Goal: Task Accomplishment & Management: Use online tool/utility

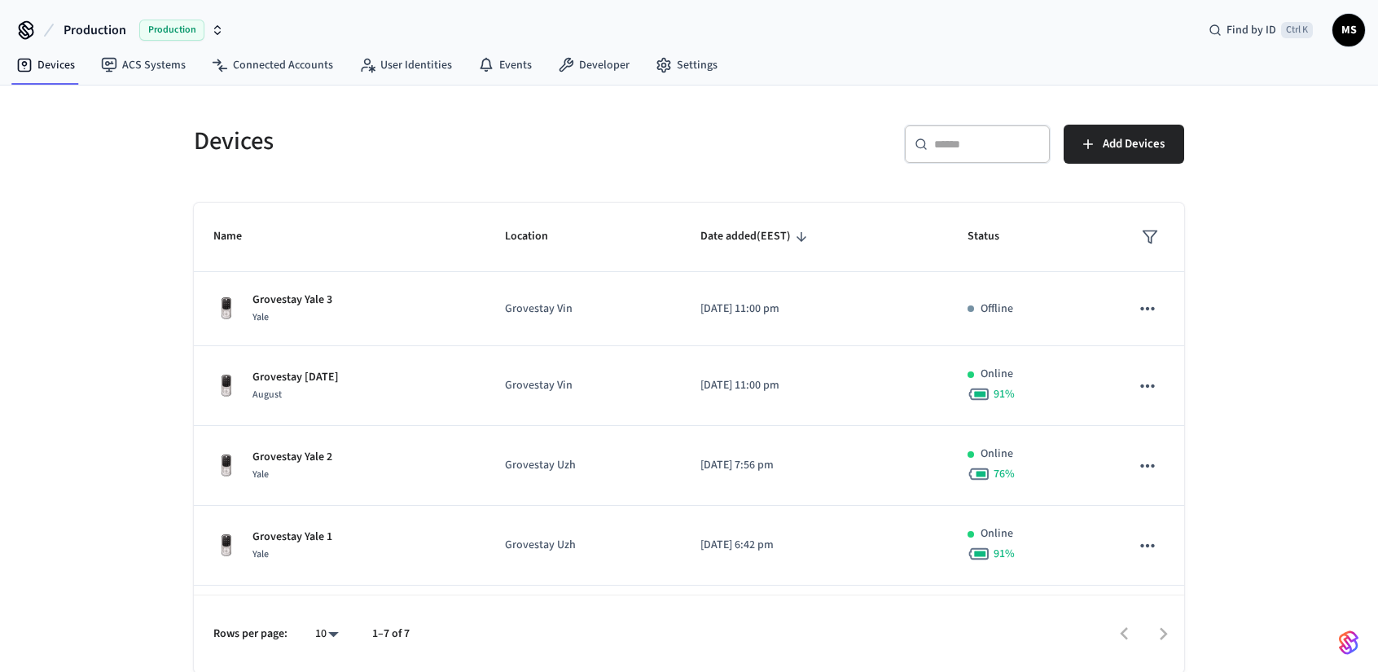
scroll to position [97, 0]
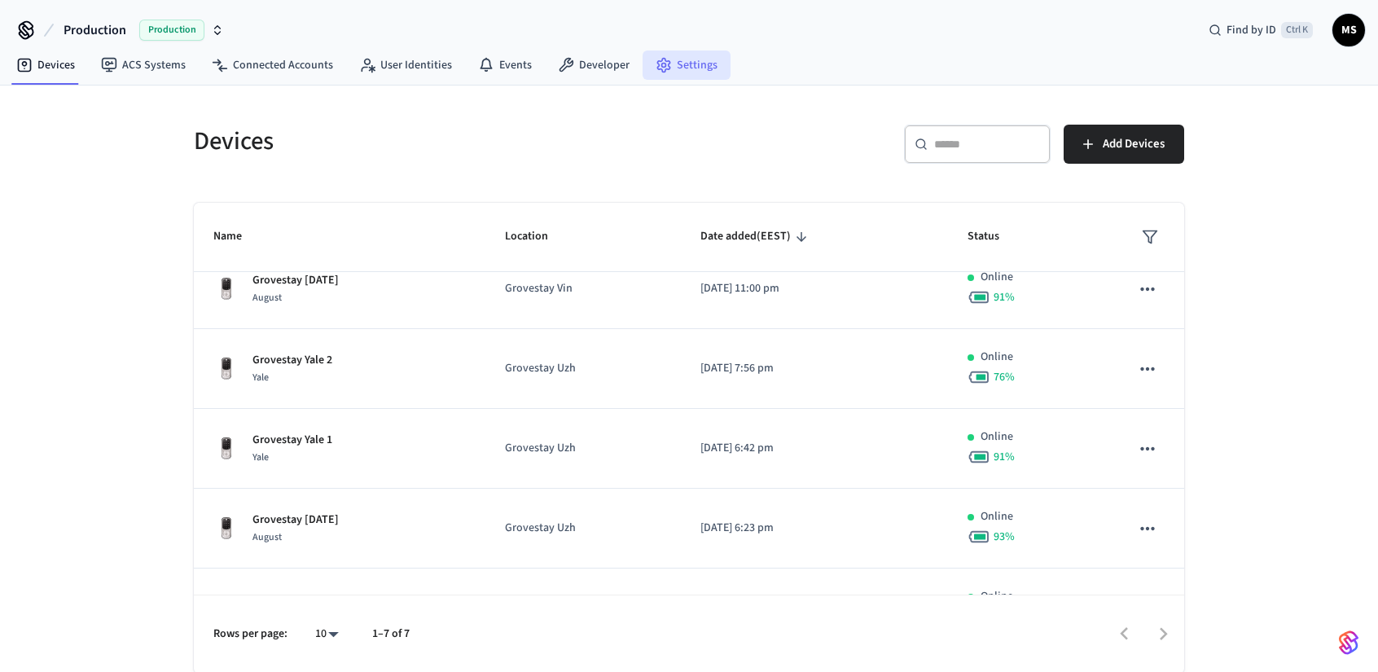
click at [672, 71] on link "Settings" at bounding box center [687, 64] width 88 height 29
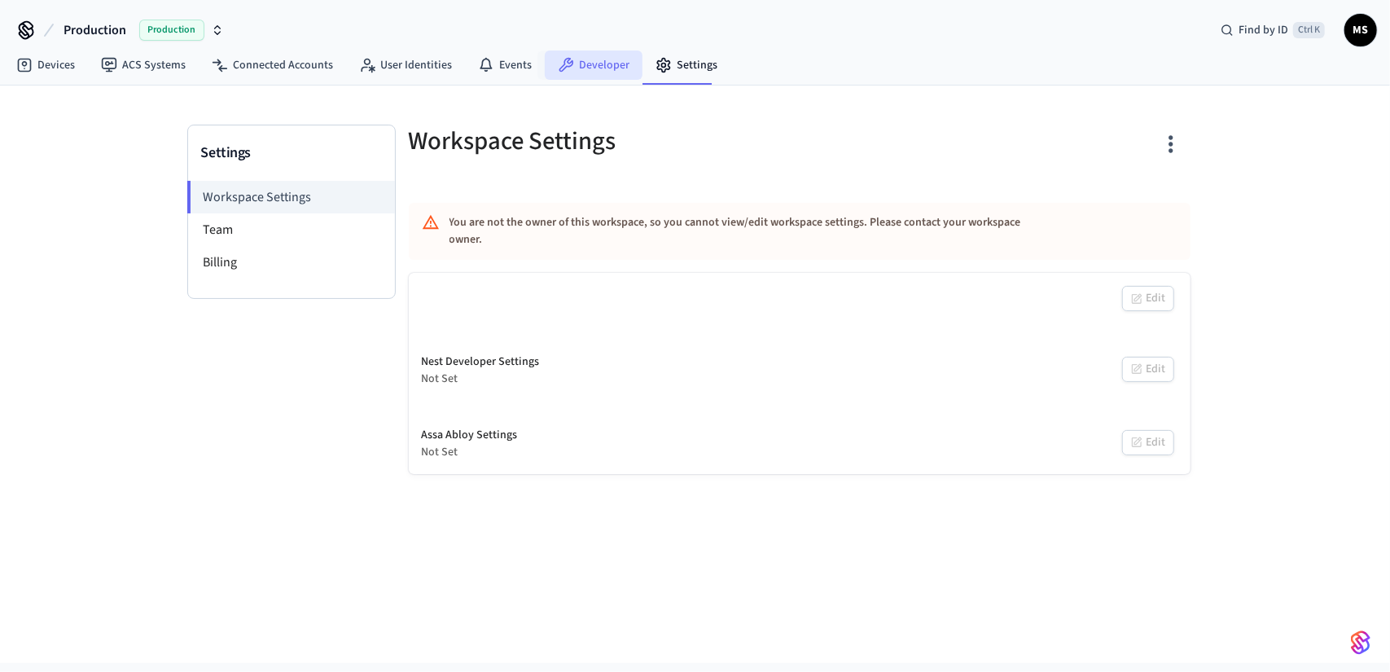
click at [586, 64] on link "Developer" at bounding box center [594, 64] width 98 height 29
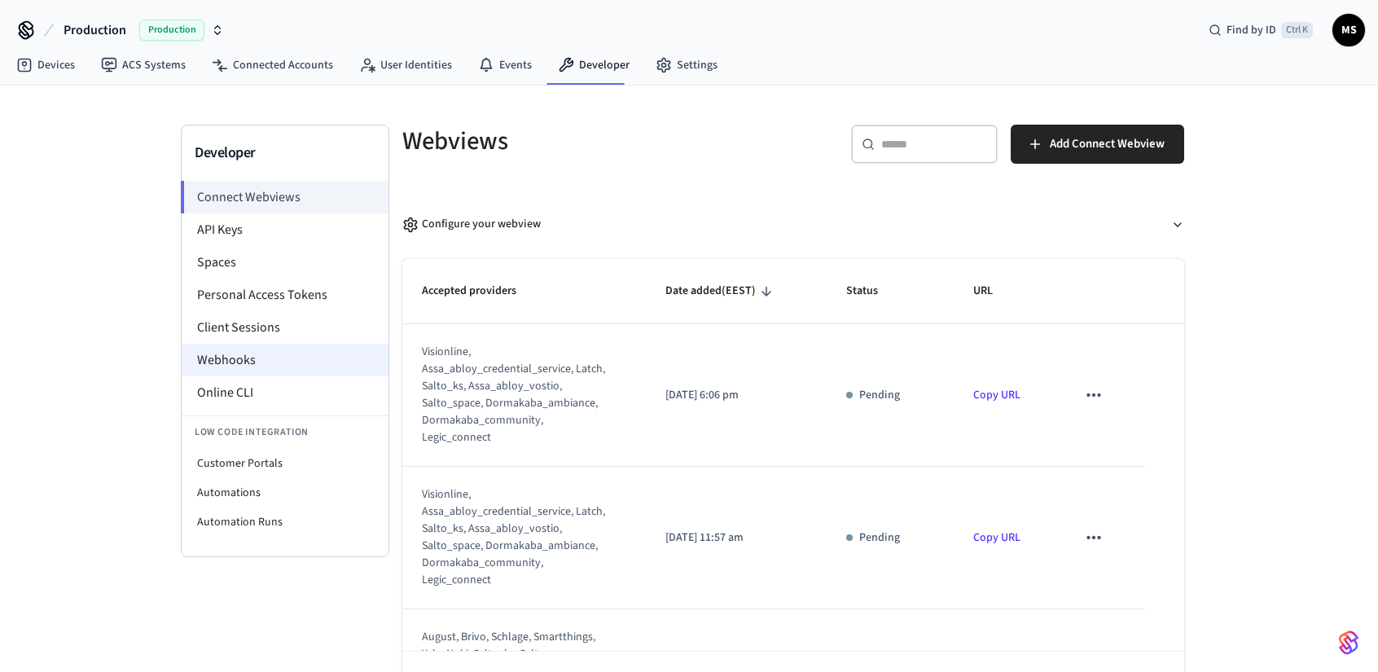
click at [272, 349] on li "Webhooks" at bounding box center [285, 360] width 207 height 33
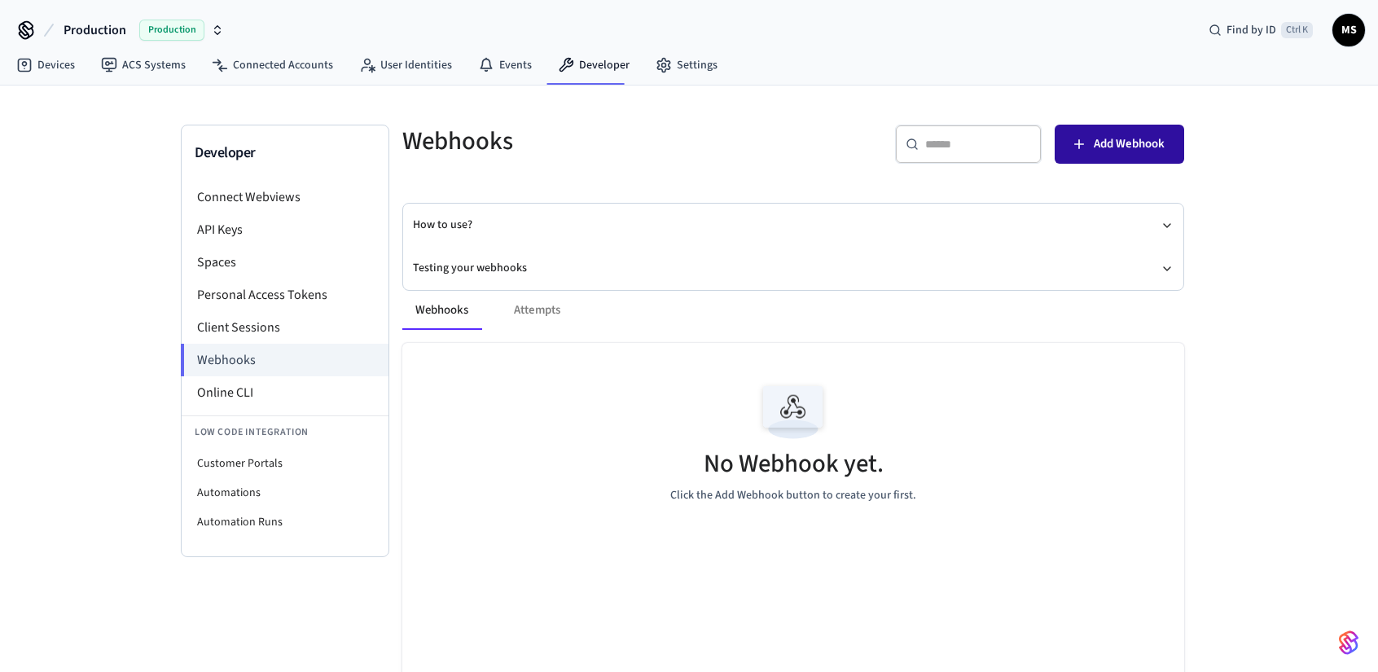
click at [1101, 141] on span "Add Webhook" at bounding box center [1129, 144] width 71 height 21
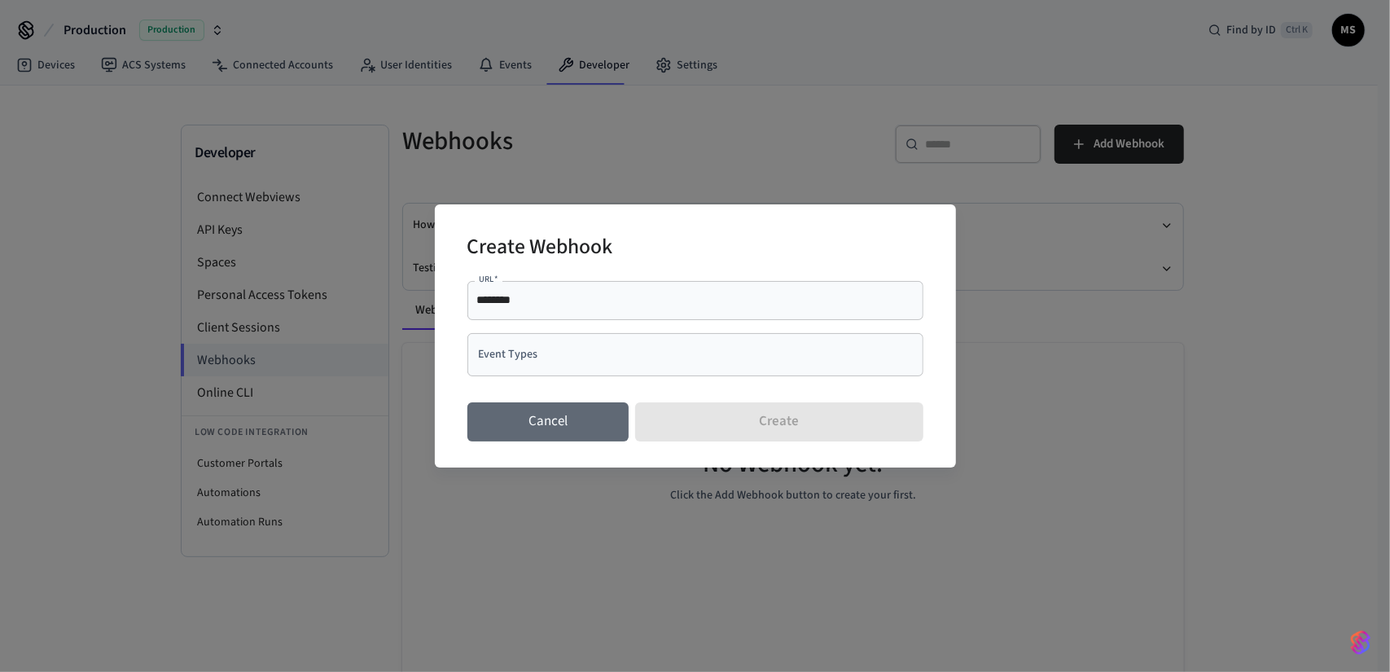
click at [588, 415] on button "Cancel" at bounding box center [548, 421] width 162 height 39
